Goal: Information Seeking & Learning: Learn about a topic

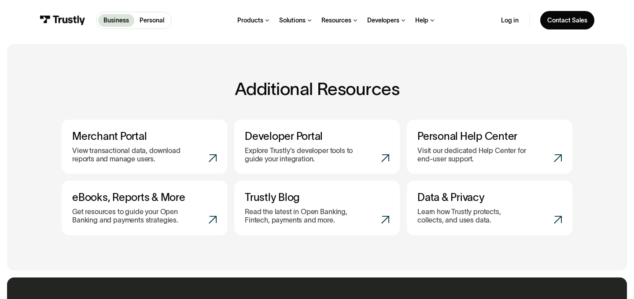
scroll to position [330, 0]
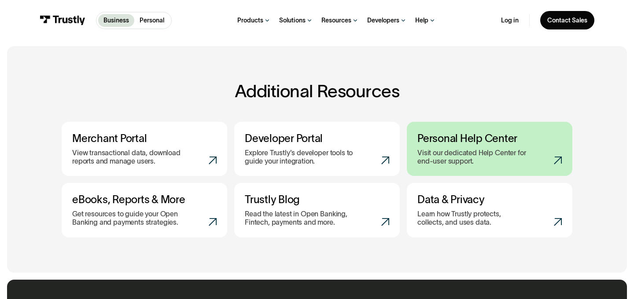
click at [469, 139] on h3 "Personal Help Center" at bounding box center [489, 138] width 144 height 13
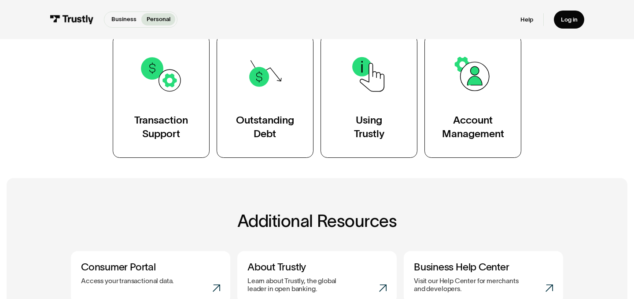
scroll to position [183, 0]
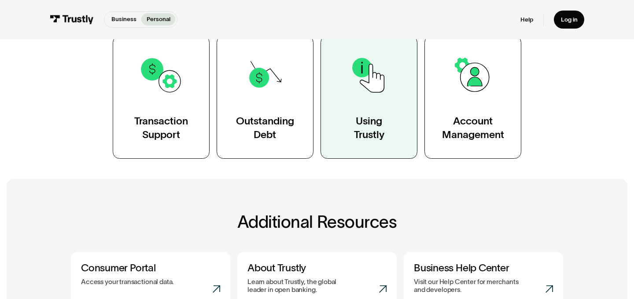
click at [386, 136] on link "Using Trustly" at bounding box center [368, 97] width 97 height 123
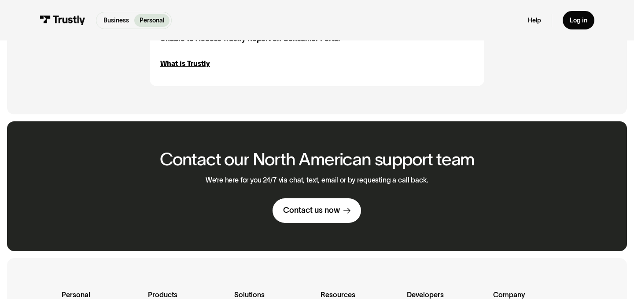
scroll to position [833, 0]
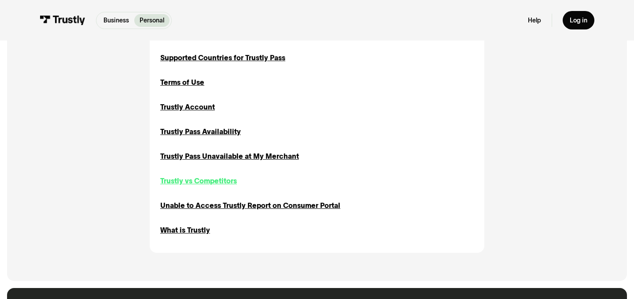
click at [194, 182] on div "Trustly vs Competitors" at bounding box center [198, 181] width 77 height 11
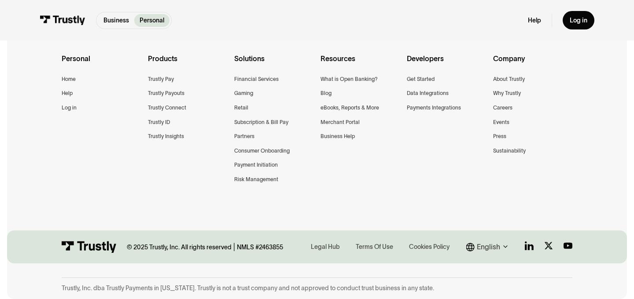
scroll to position [1236, 0]
click at [343, 142] on div "Resources What is Open Banking? Blog eBooks, Reports & More Merchant Portal Bus…" at bounding box center [359, 100] width 79 height 94
click at [343, 138] on div "Business Help" at bounding box center [337, 136] width 34 height 9
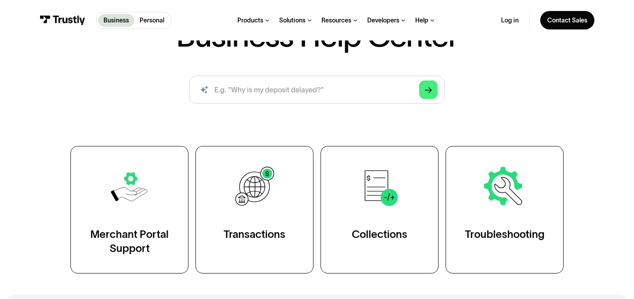
scroll to position [106, 0]
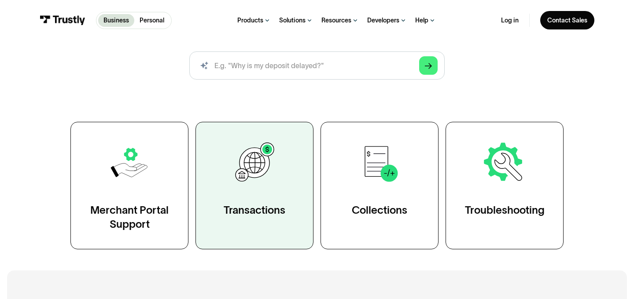
click at [239, 196] on link "Transactions" at bounding box center [254, 186] width 118 height 128
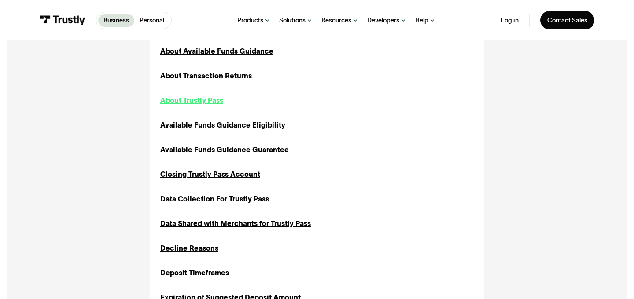
scroll to position [311, 0]
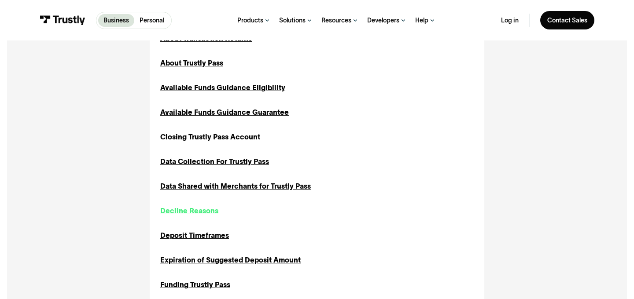
click at [207, 209] on div "Decline Reasons" at bounding box center [189, 210] width 58 height 11
